Goal: Obtain resource: Download file/media

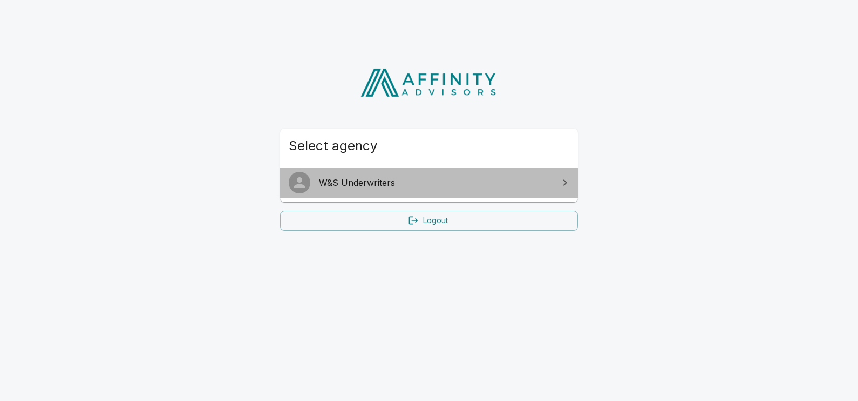
click at [375, 181] on span "W&S Underwriters" at bounding box center [435, 182] width 233 height 13
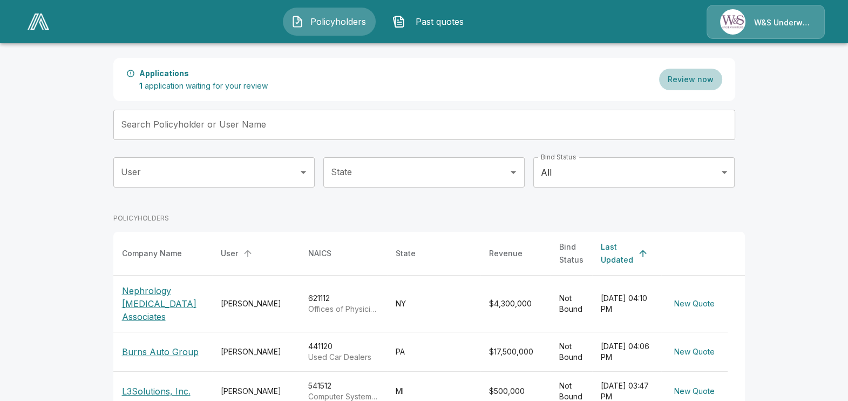
scroll to position [134, 0]
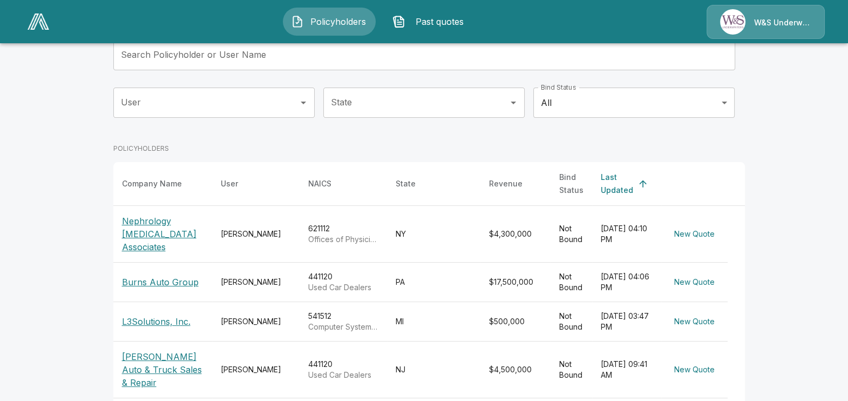
click at [597, 224] on td "[DATE] 04:10 PM" at bounding box center [626, 234] width 69 height 57
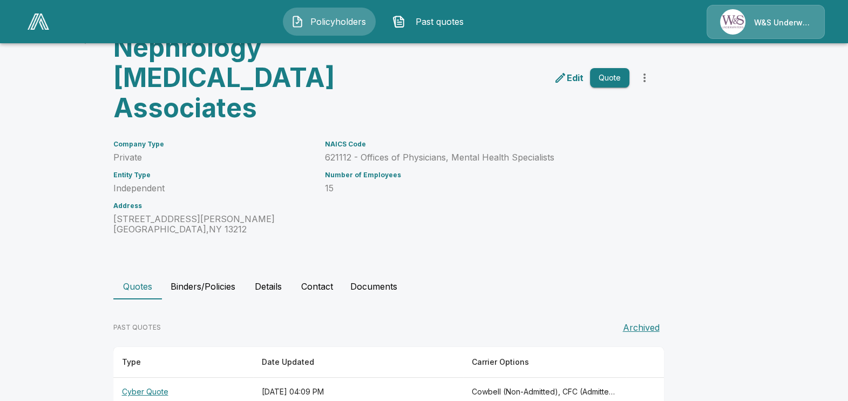
scroll to position [112, 0]
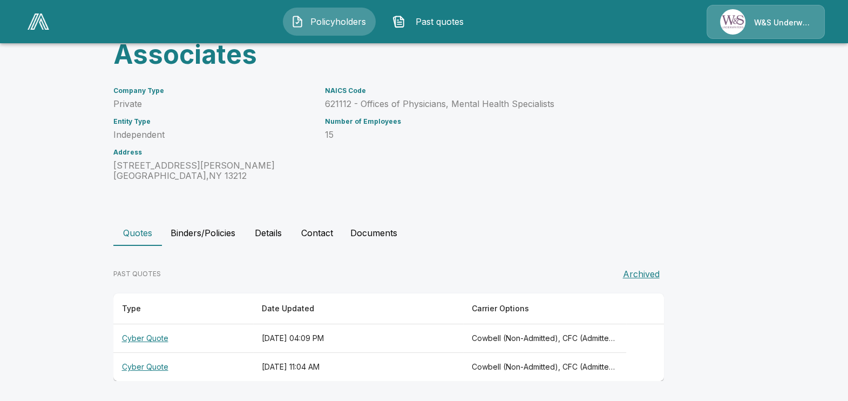
click at [418, 337] on th "September 30, 2025 at 04:09 PM" at bounding box center [358, 338] width 210 height 29
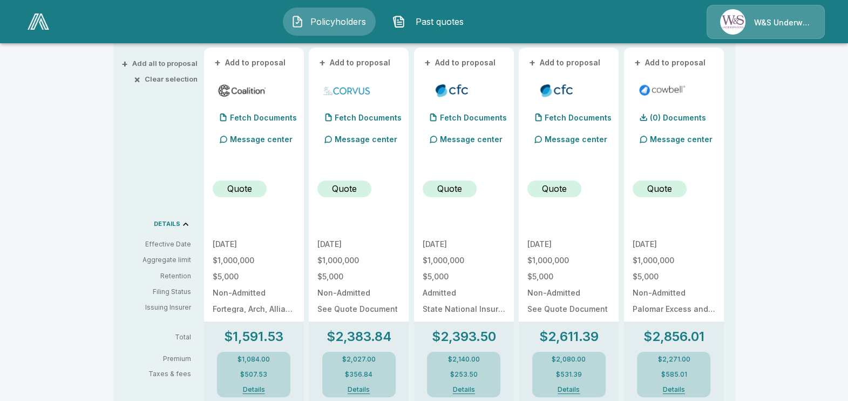
scroll to position [180, 0]
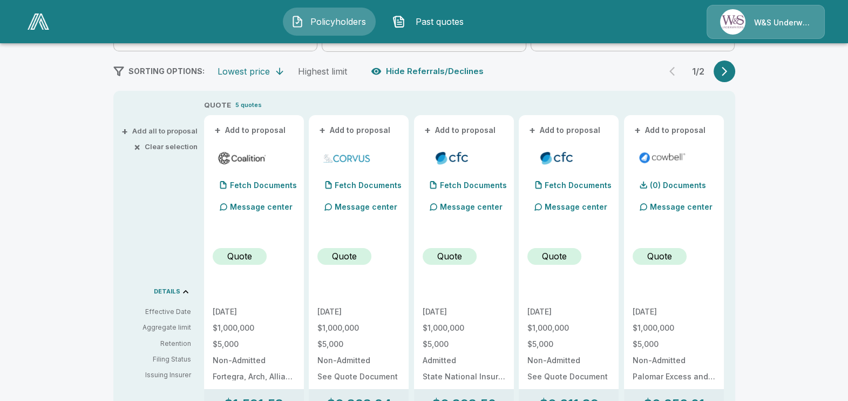
click at [730, 67] on icon "button" at bounding box center [724, 71] width 11 height 11
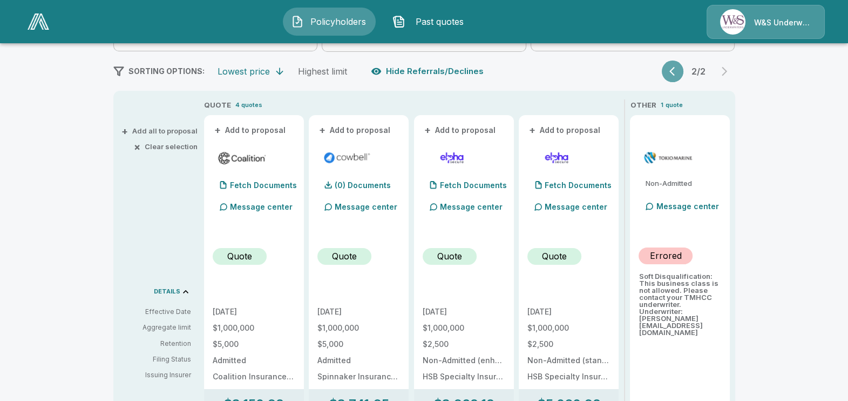
click at [671, 66] on button "button" at bounding box center [673, 71] width 22 height 22
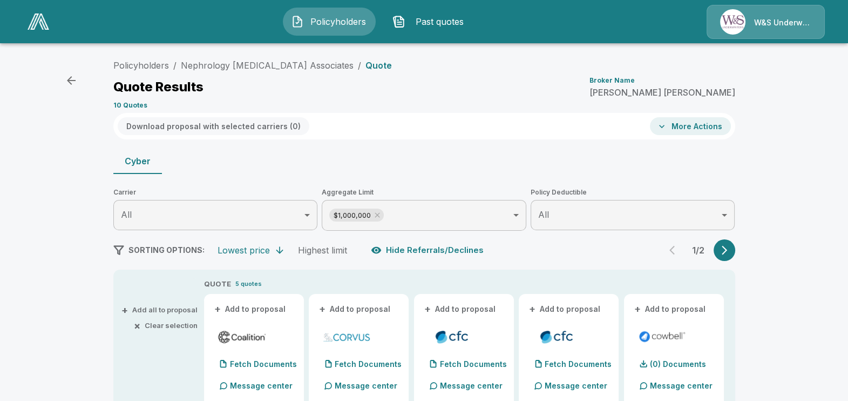
scroll to position [0, 0]
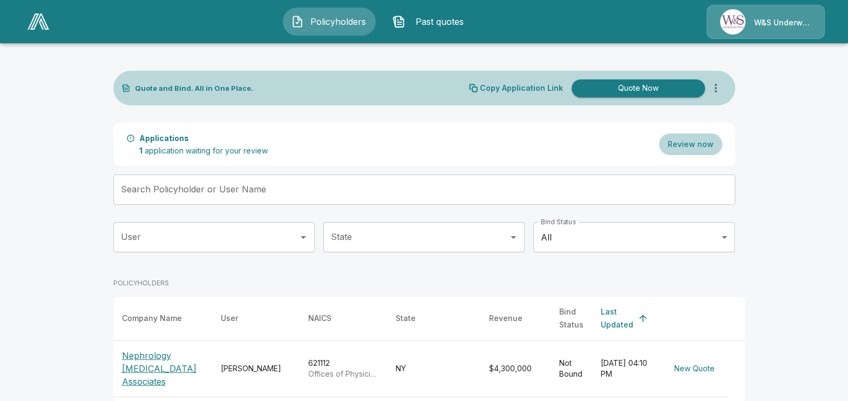
drag, startPoint x: 383, startPoint y: 133, endPoint x: 582, endPoint y: 184, distance: 204.9
click at [383, 134] on div "Applications 1 application waiting for your review Review now" at bounding box center [424, 144] width 622 height 43
click at [687, 151] on button "Review now" at bounding box center [690, 144] width 63 height 22
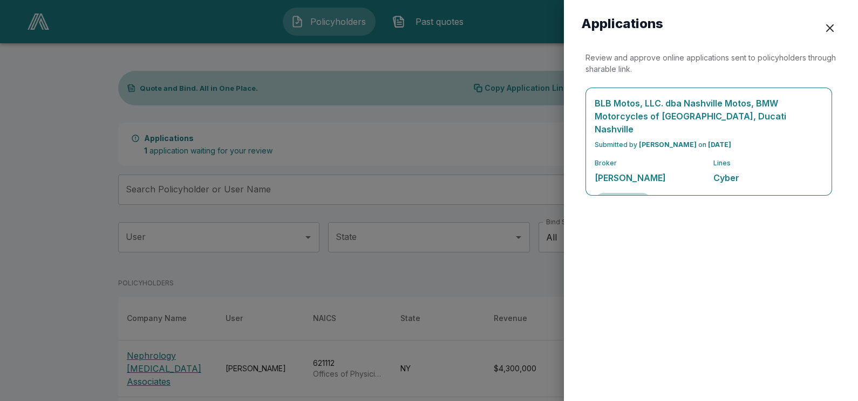
click at [834, 30] on div "button" at bounding box center [830, 28] width 13 height 13
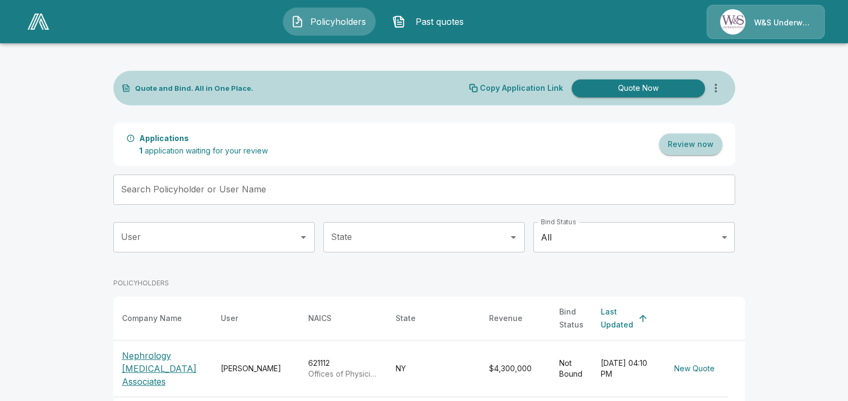
click at [689, 135] on button "Review now" at bounding box center [690, 144] width 63 height 22
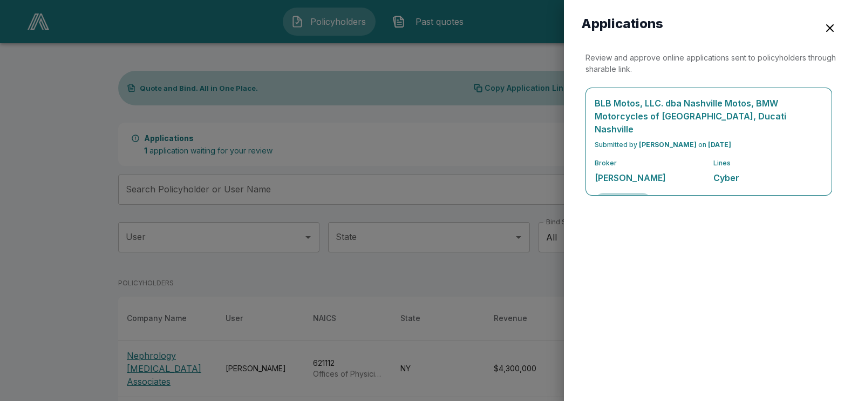
click at [636, 177] on div "BLB Motos, LLC. dba Nashville Motos, BMW Motorcycles of Nashville, Ducati Nashv…" at bounding box center [709, 141] width 246 height 107
click at [632, 193] on button "Review" at bounding box center [623, 202] width 57 height 18
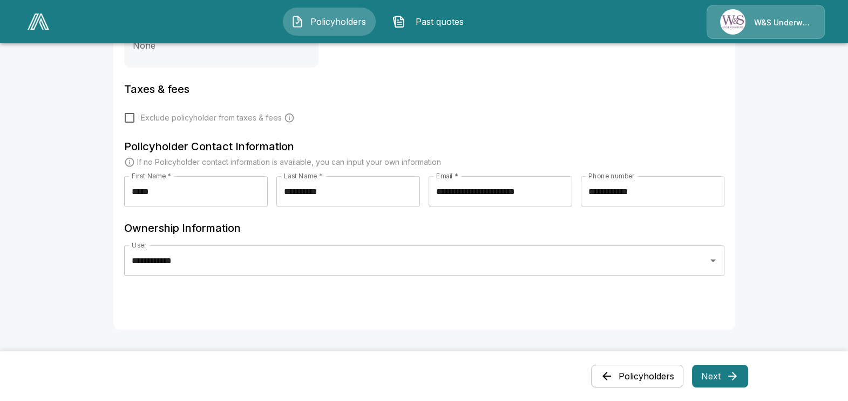
scroll to position [437, 0]
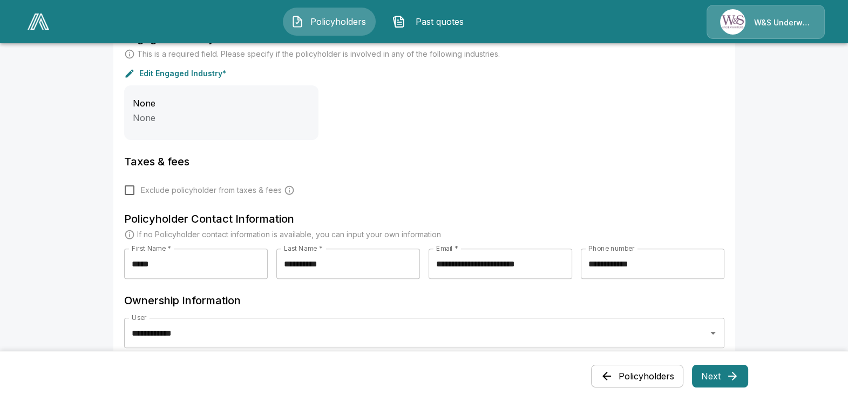
click at [729, 375] on button "Next" at bounding box center [720, 375] width 56 height 23
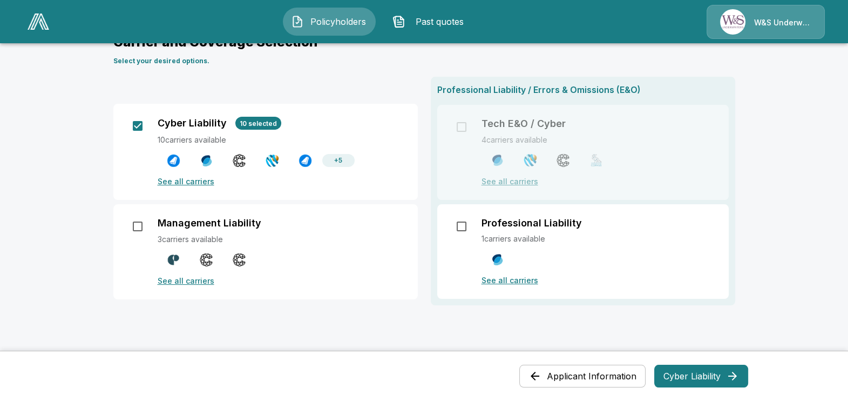
scroll to position [173, 0]
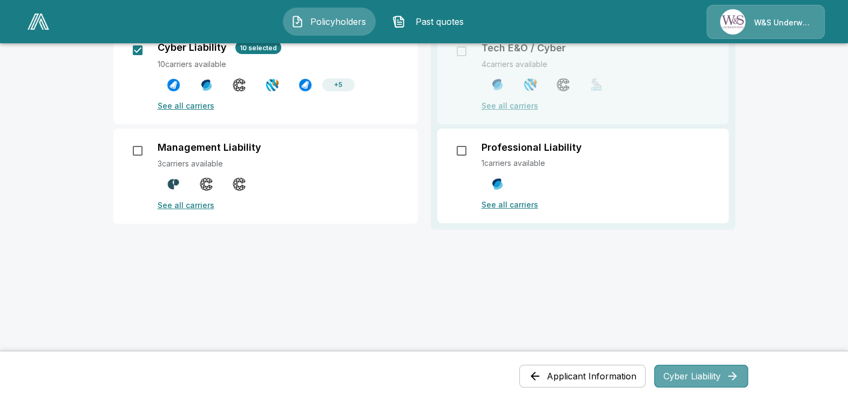
click at [685, 375] on button "Cyber Liability" at bounding box center [701, 375] width 94 height 23
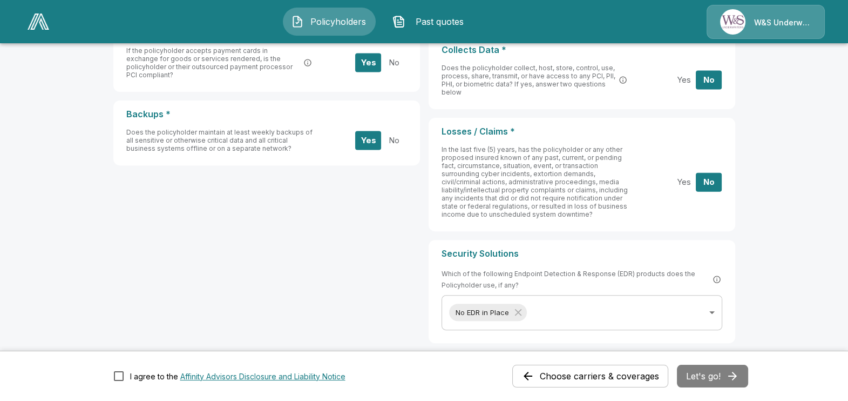
scroll to position [518, 0]
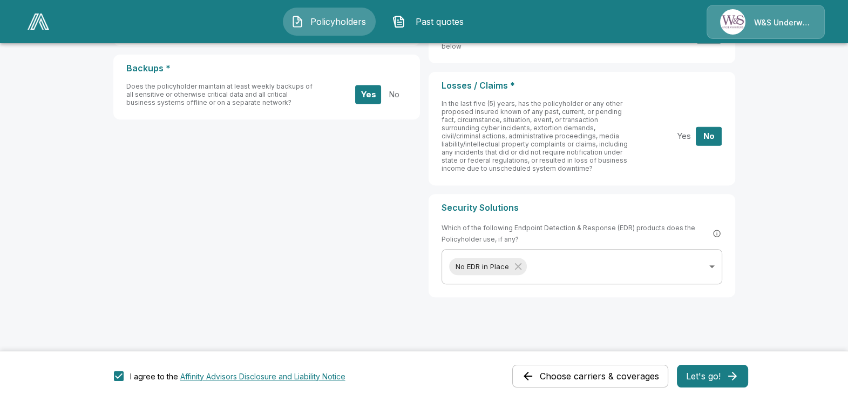
click at [702, 370] on button "Let's go!" at bounding box center [712, 375] width 71 height 23
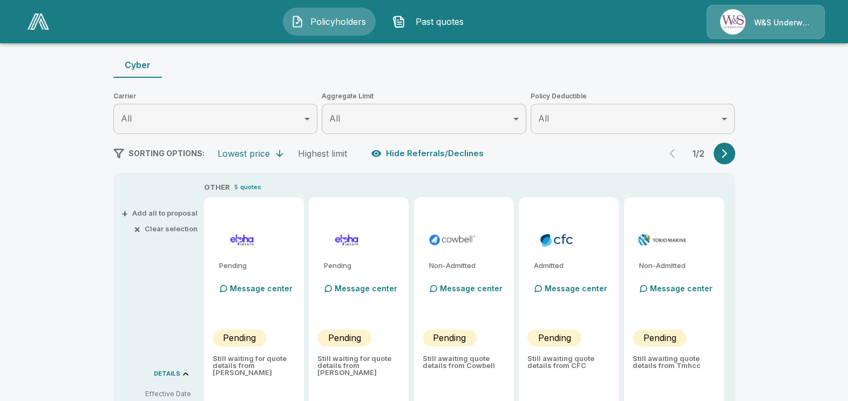
scroll to position [91, 0]
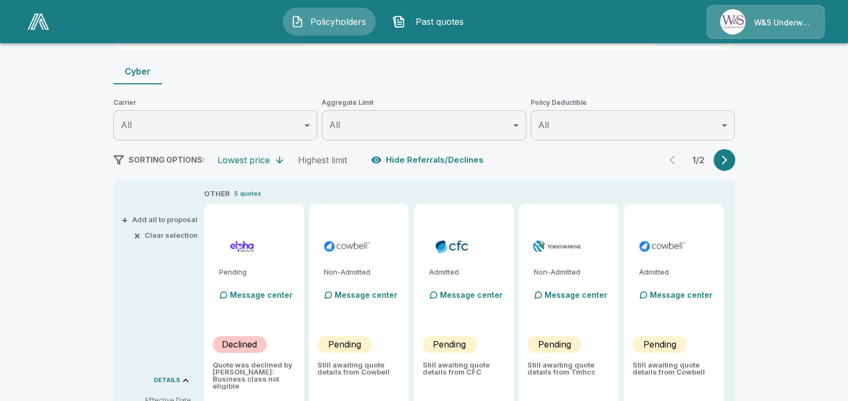
type input "*******"
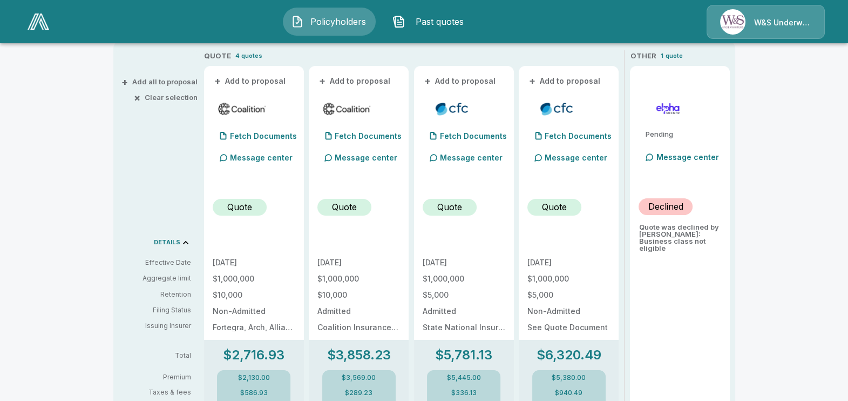
scroll to position [202, 0]
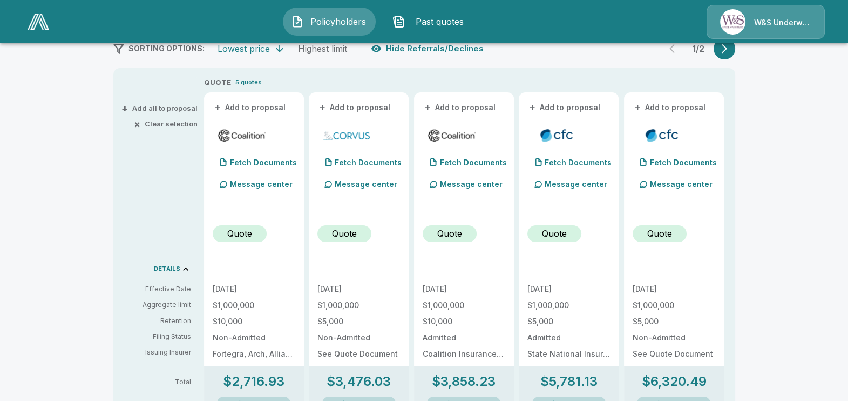
click at [730, 46] on icon "button" at bounding box center [724, 48] width 11 height 11
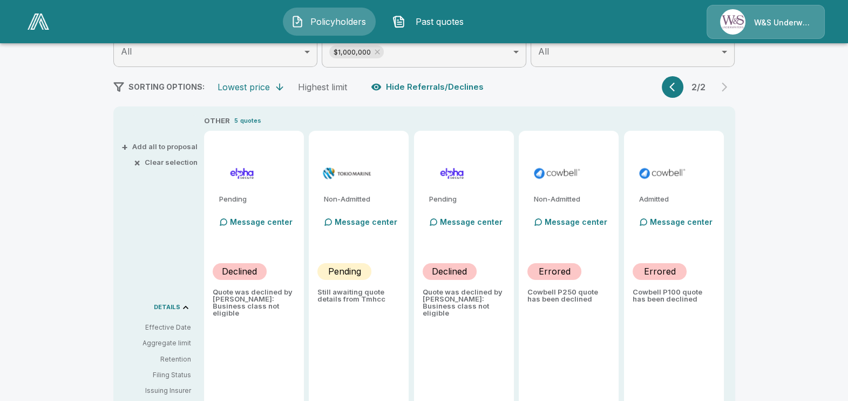
scroll to position [134, 0]
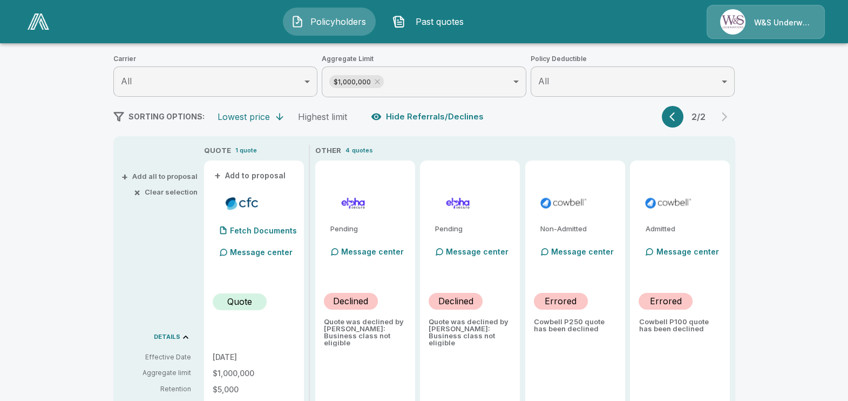
click at [673, 110] on button "button" at bounding box center [673, 117] width 22 height 22
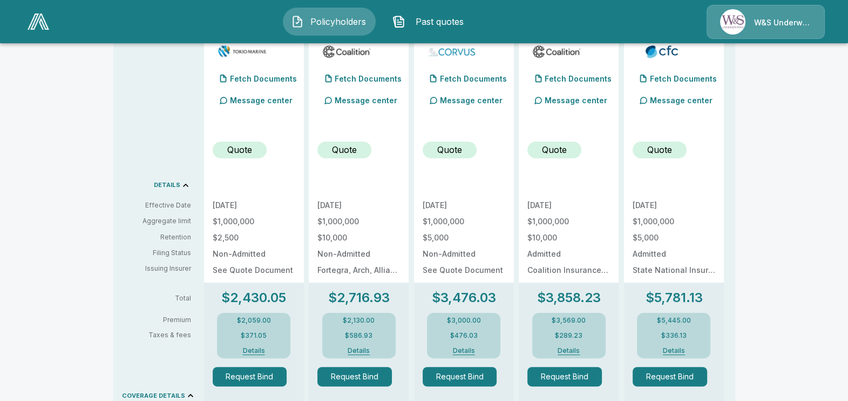
scroll to position [202, 0]
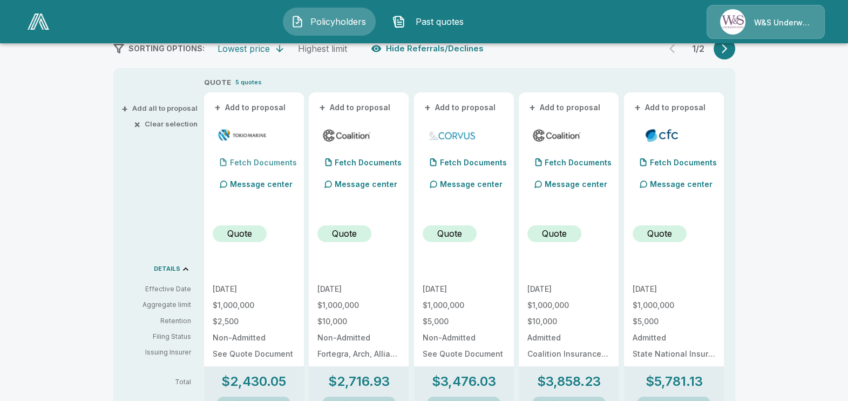
click at [259, 160] on p "Fetch Documents" at bounding box center [263, 163] width 67 height 8
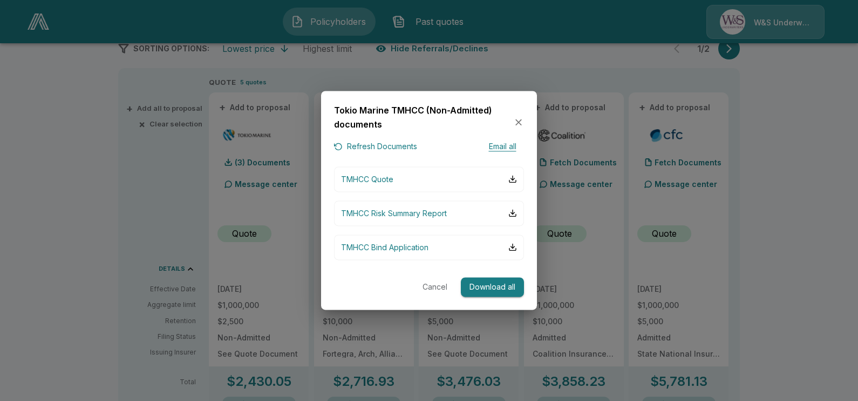
click at [490, 120] on h6 "Tokio Marine TMHCC (Non-Admitted) documents" at bounding box center [423, 118] width 179 height 28
click at [528, 122] on div "Tokio Marine TMHCC (Non-Admitted) documents Refresh Documents Email all TMHCC Q…" at bounding box center [429, 200] width 216 height 219
click at [523, 119] on icon "button" at bounding box center [518, 122] width 11 height 11
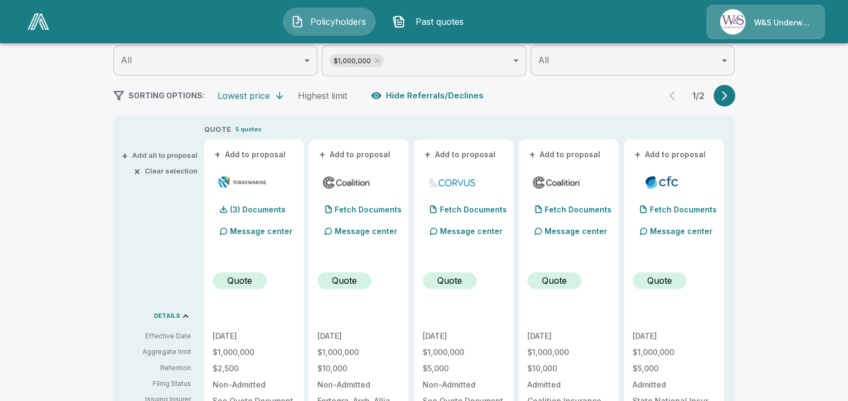
scroll to position [134, 0]
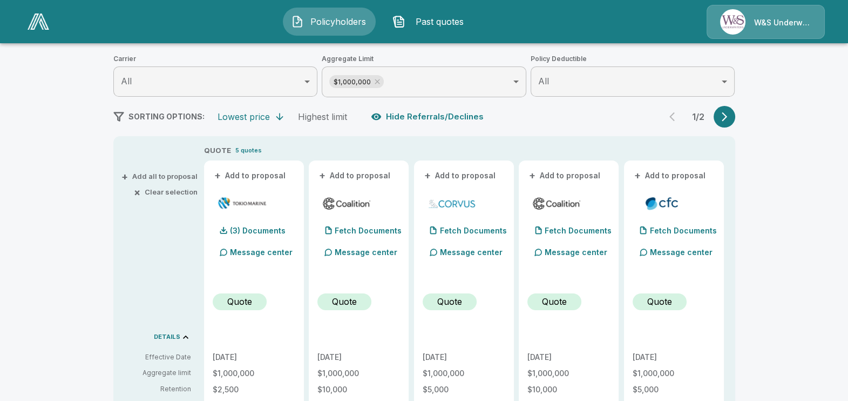
click at [274, 173] on button "+ Add to proposal" at bounding box center [251, 176] width 76 height 12
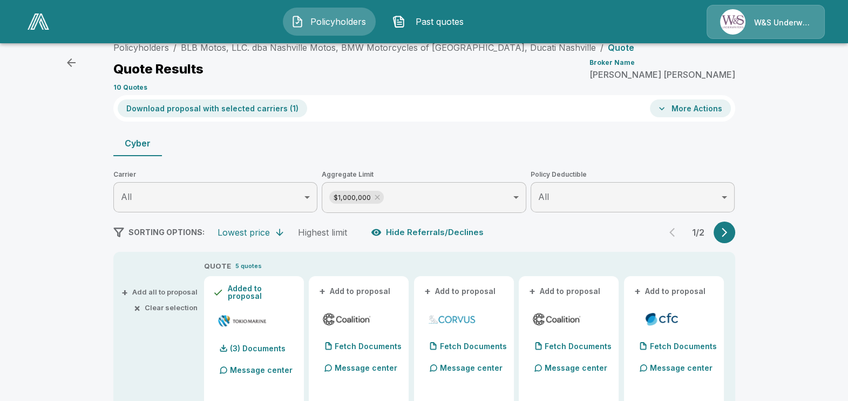
scroll to position [0, 0]
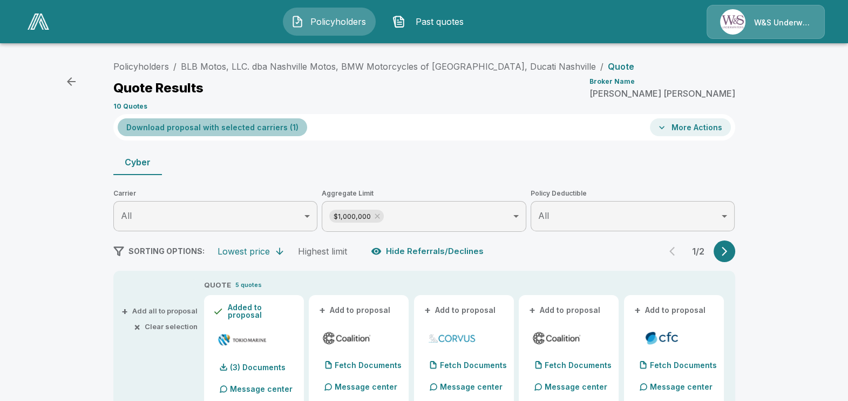
click at [276, 127] on button "Download proposal with selected carriers ( 1 )" at bounding box center [213, 127] width 190 height 18
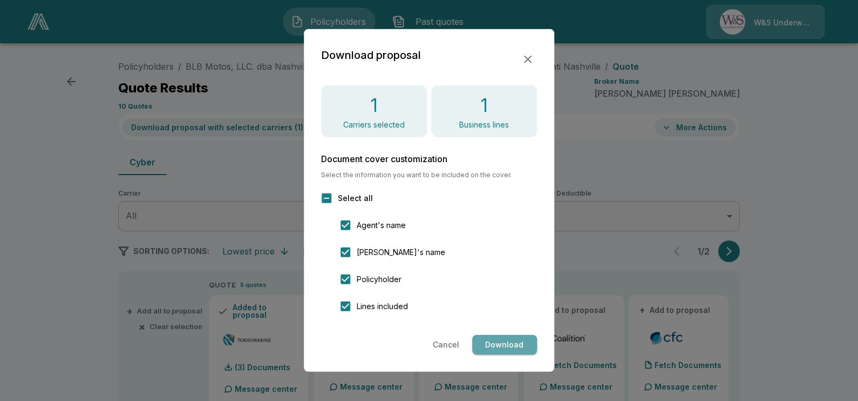
click at [496, 341] on button "Download" at bounding box center [504, 345] width 65 height 20
click at [524, 57] on icon "button" at bounding box center [528, 59] width 13 height 13
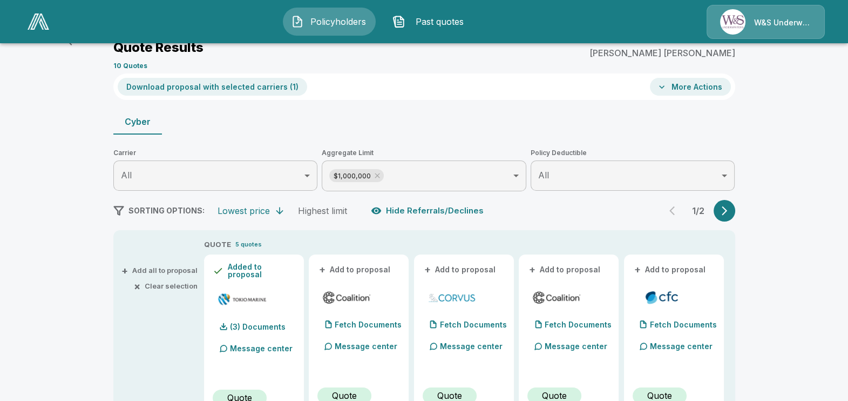
scroll to position [67, 0]
